Goal: Transaction & Acquisition: Purchase product/service

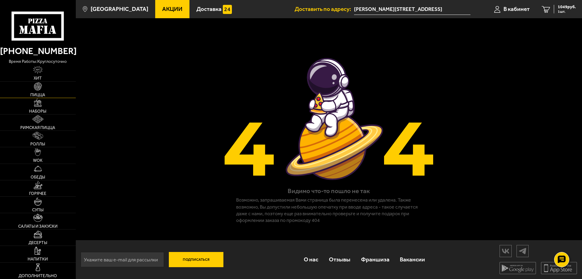
click at [44, 89] on link "Пицца" at bounding box center [38, 90] width 76 height 16
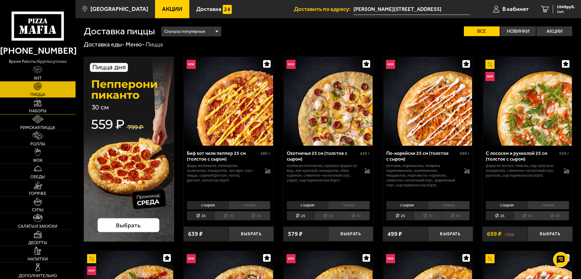
click at [40, 103] on img at bounding box center [38, 103] width 8 height 8
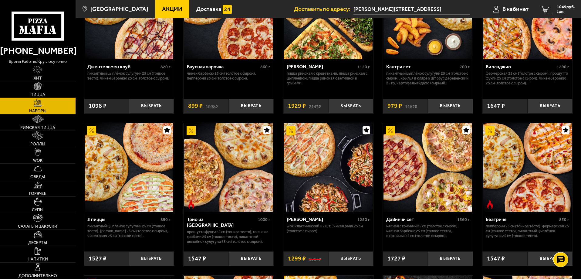
scroll to position [101, 0]
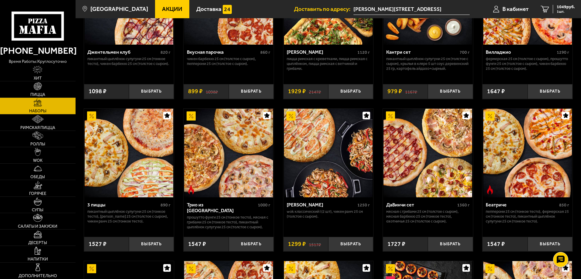
click at [504, 190] on img at bounding box center [527, 153] width 89 height 89
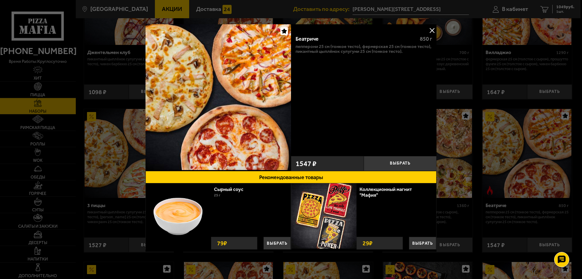
click at [433, 27] on button at bounding box center [432, 30] width 9 height 9
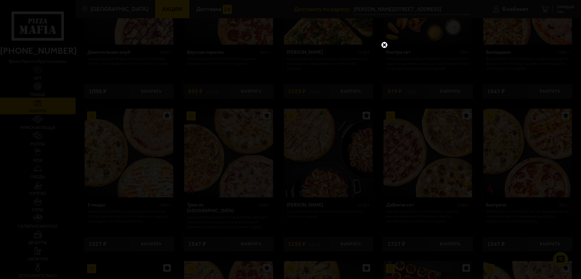
click at [384, 45] on link at bounding box center [384, 45] width 8 height 8
